Goal: Find contact information

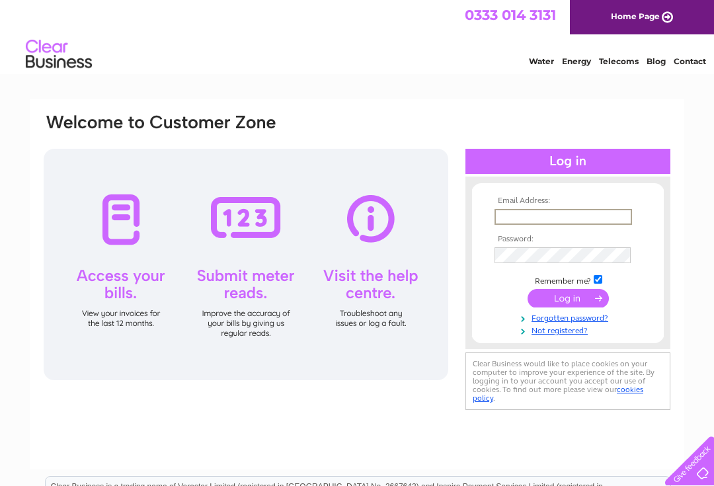
type input "francarjames@gmail.com"
click at [568, 299] on input "submit" at bounding box center [568, 298] width 81 height 19
click at [582, 306] on input "submit" at bounding box center [568, 297] width 81 height 19
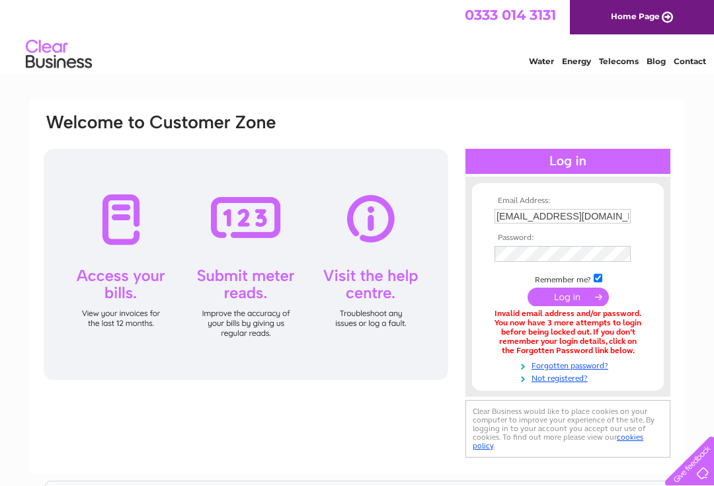
click at [578, 300] on input "submit" at bounding box center [568, 297] width 81 height 19
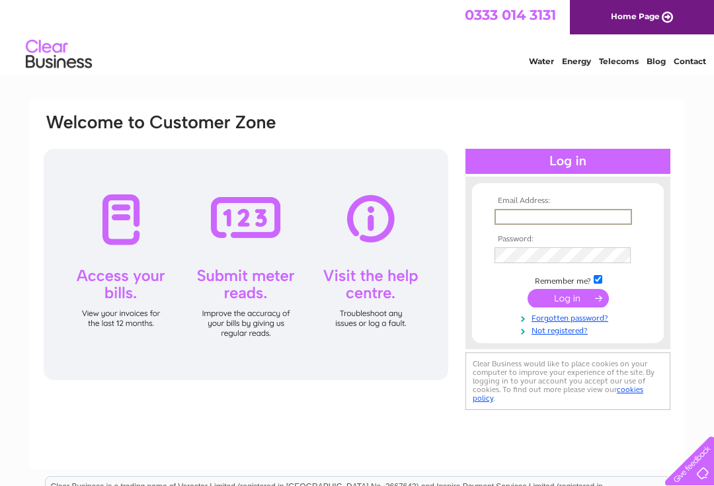
type input "francarjames@gmail.com"
click at [568, 299] on input "submit" at bounding box center [568, 297] width 81 height 19
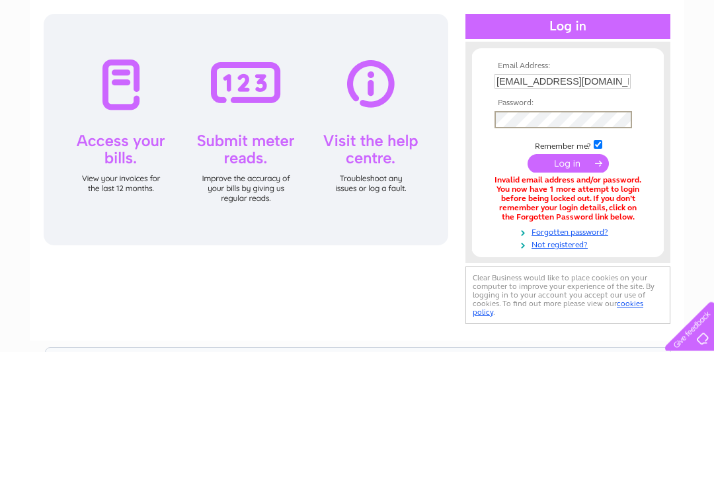
click at [580, 289] on input "submit" at bounding box center [568, 298] width 81 height 19
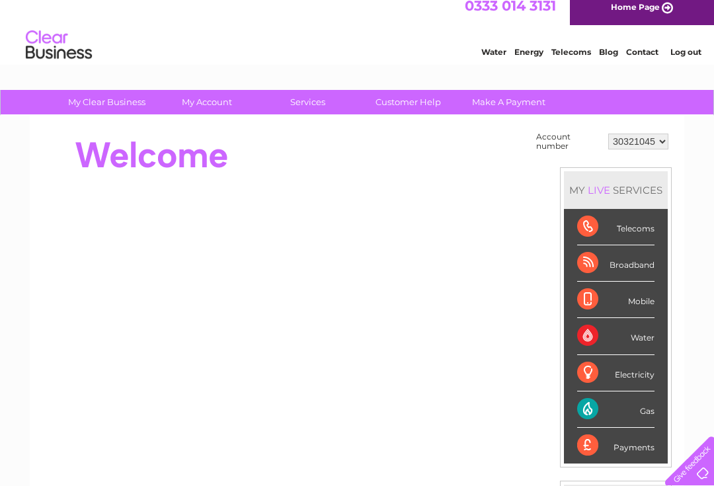
scroll to position [10, 0]
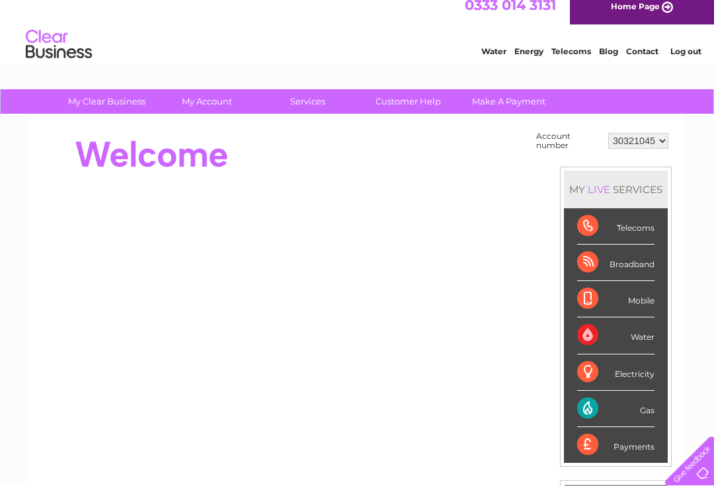
click at [409, 105] on link "Customer Help" at bounding box center [408, 101] width 109 height 24
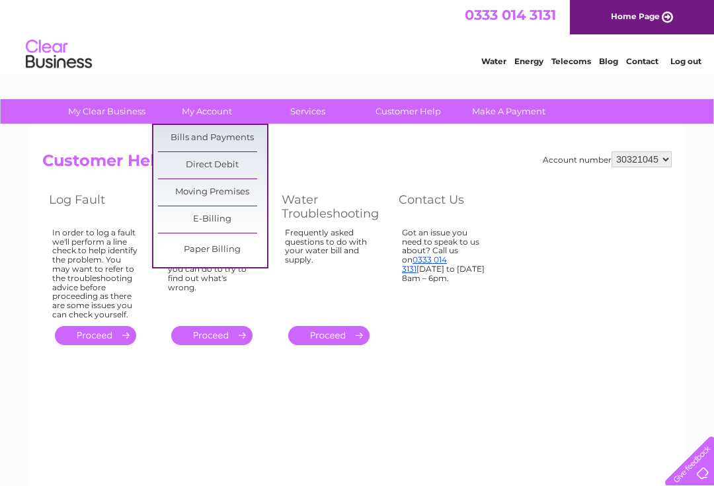
click at [347, 153] on h2 "Customer Help" at bounding box center [357, 163] width 630 height 25
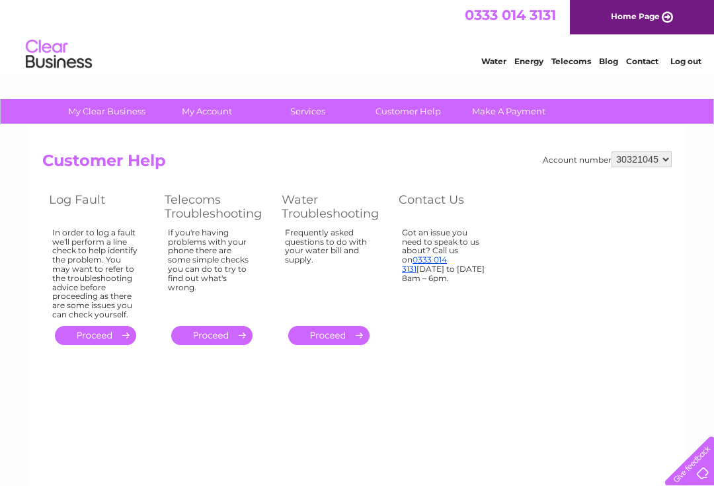
click at [642, 65] on link "Contact" at bounding box center [642, 61] width 32 height 10
click at [692, 60] on link "Log out" at bounding box center [686, 61] width 31 height 10
